Goal: Navigation & Orientation: Find specific page/section

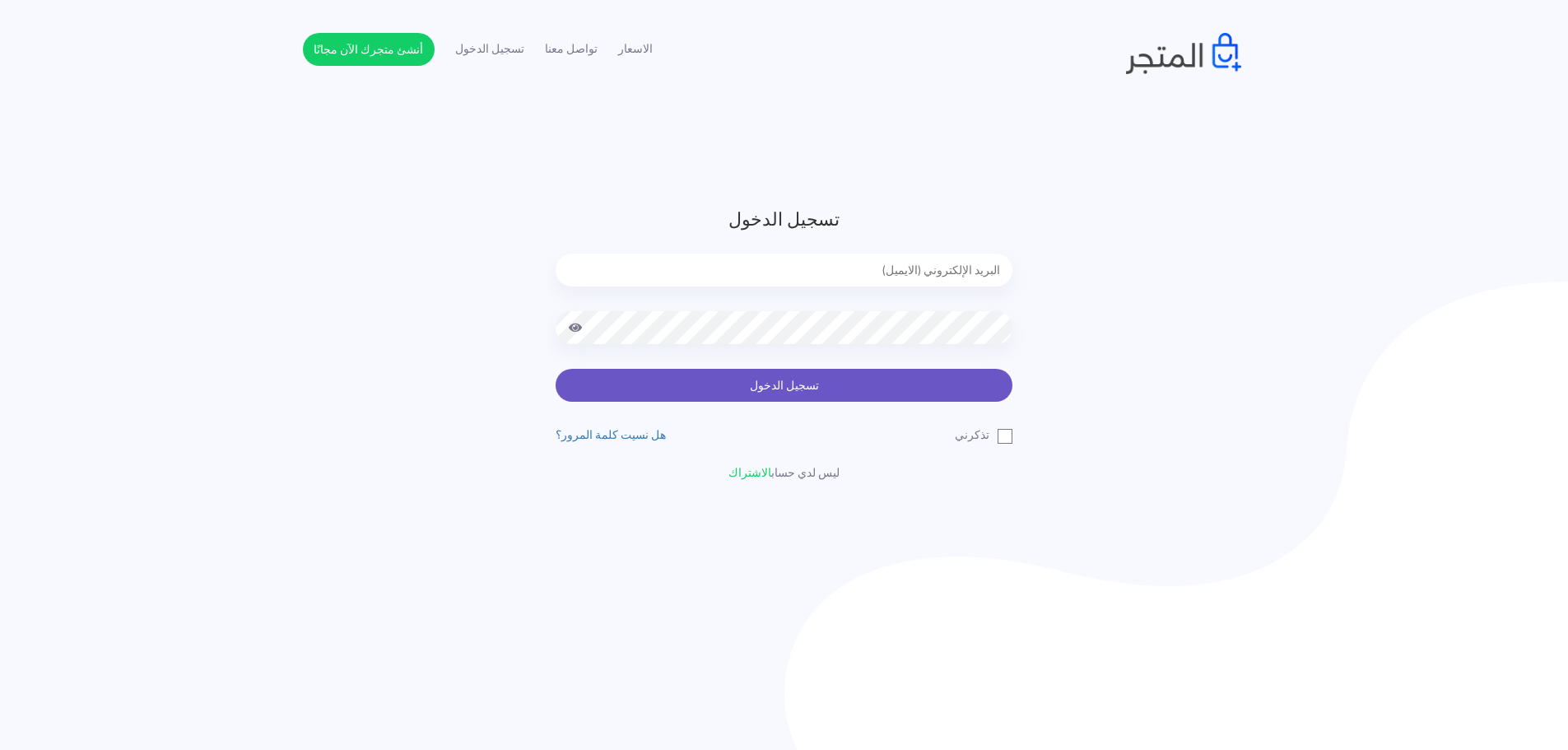
type input "[EMAIL_ADDRESS][DOMAIN_NAME]"
click at [795, 379] on button "تسجيل الدخول" at bounding box center [784, 385] width 457 height 33
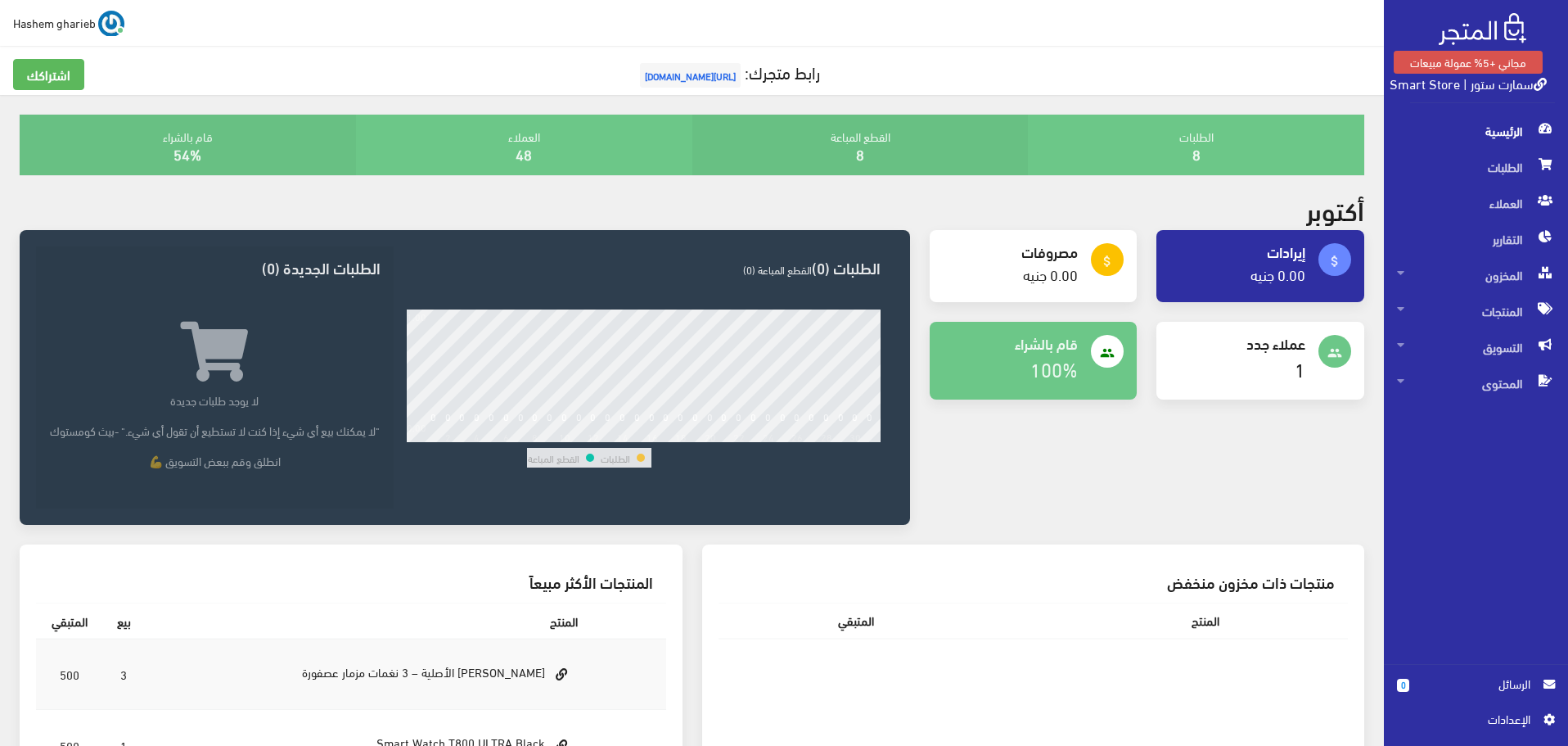
click at [693, 76] on span "https://smartstore.almatjar.store" at bounding box center [690, 74] width 101 height 24
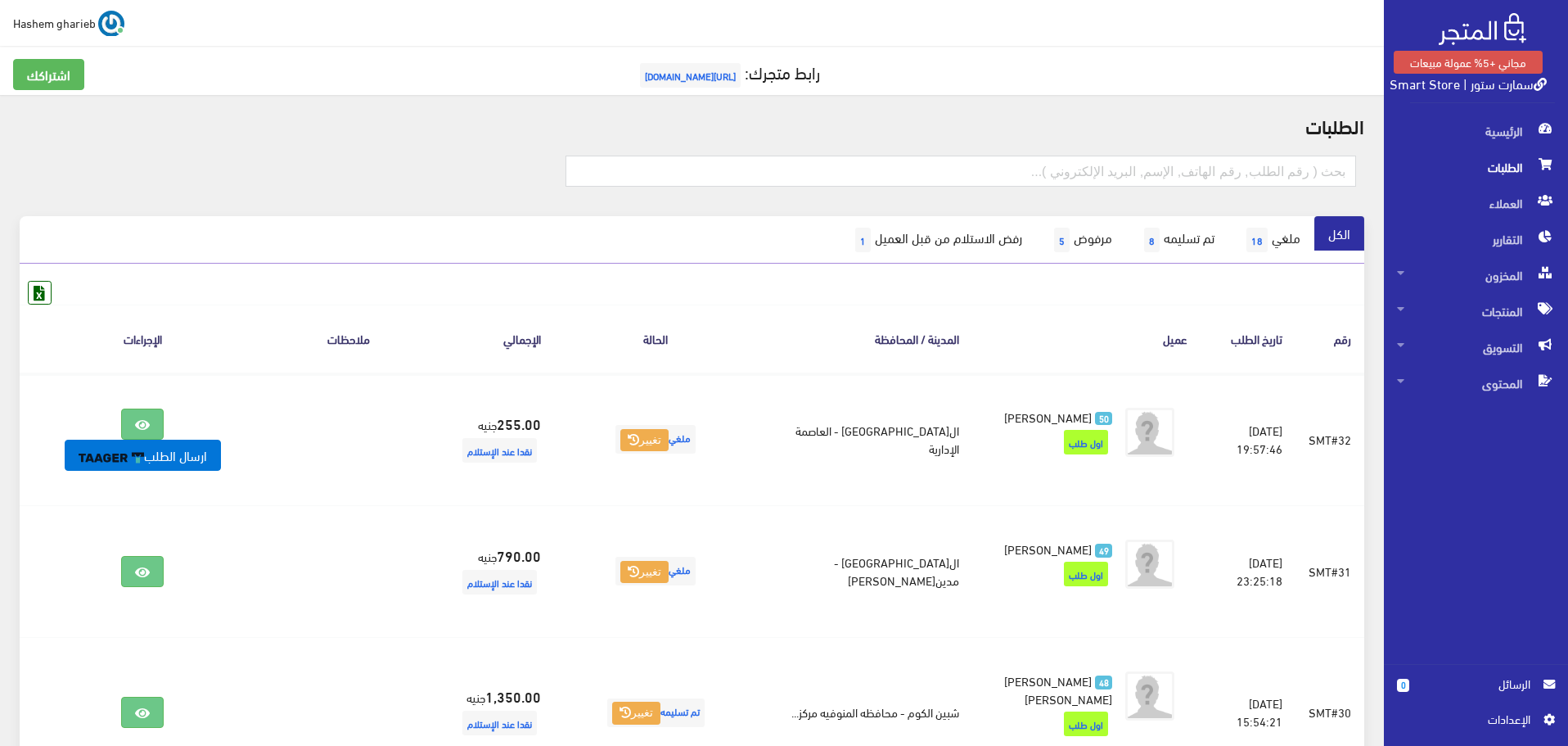
click at [1504, 709] on link "0 الرسائل" at bounding box center [1476, 691] width 158 height 35
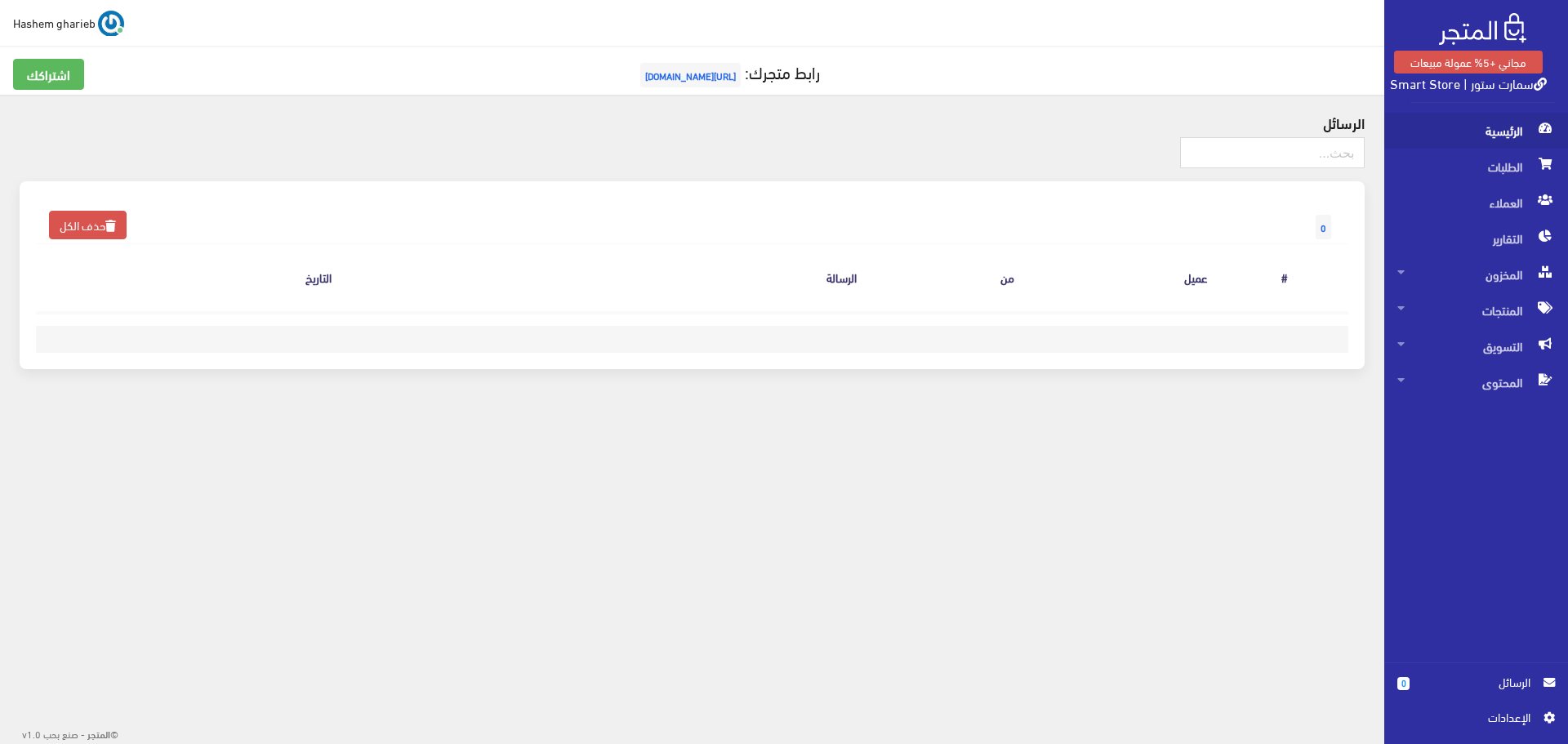
click at [1498, 130] on span "الرئيسية" at bounding box center [1475, 130] width 158 height 36
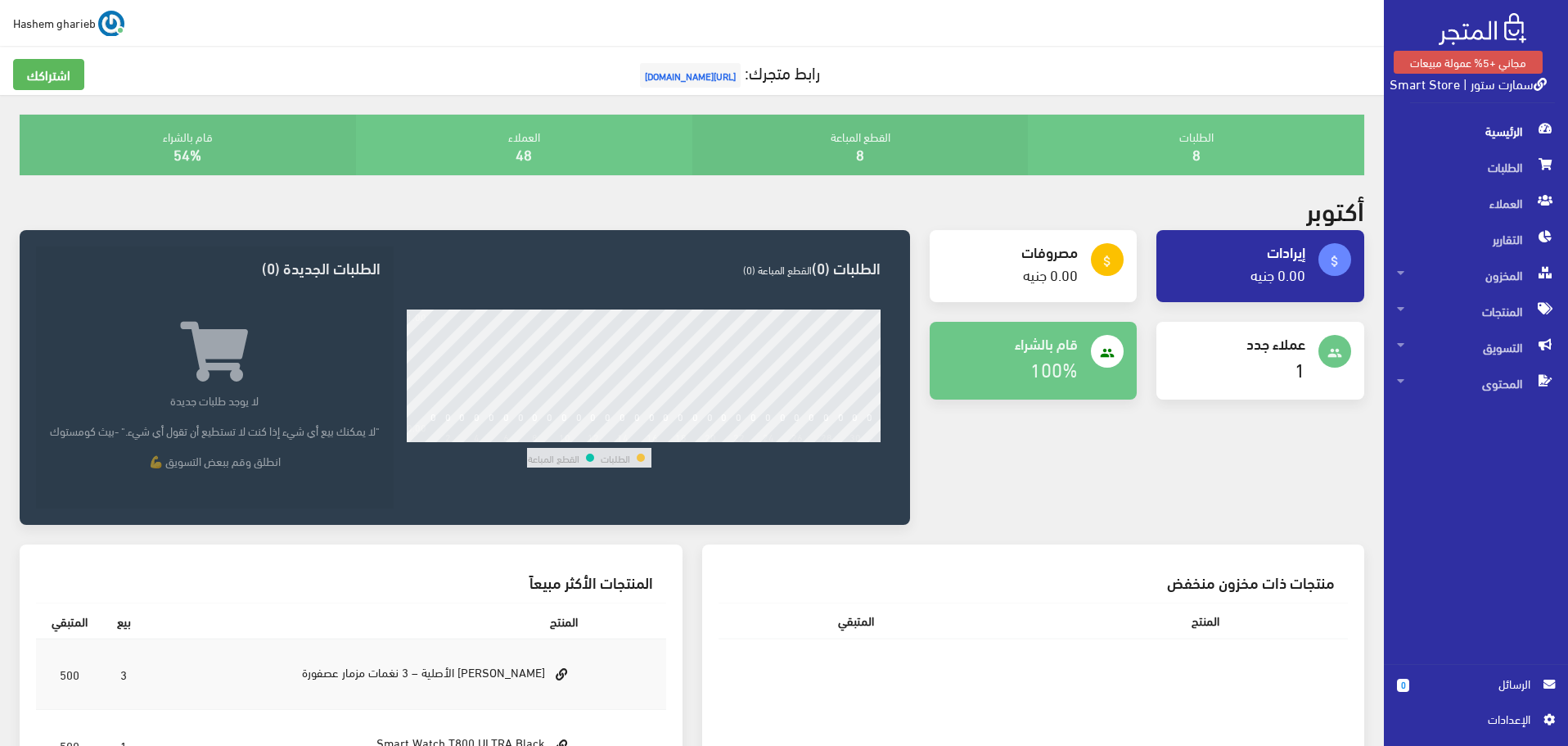
click at [677, 61] on link "رابط متجرك: [URL][DOMAIN_NAME]" at bounding box center [728, 72] width 184 height 30
